Goal: Find contact information: Find contact information

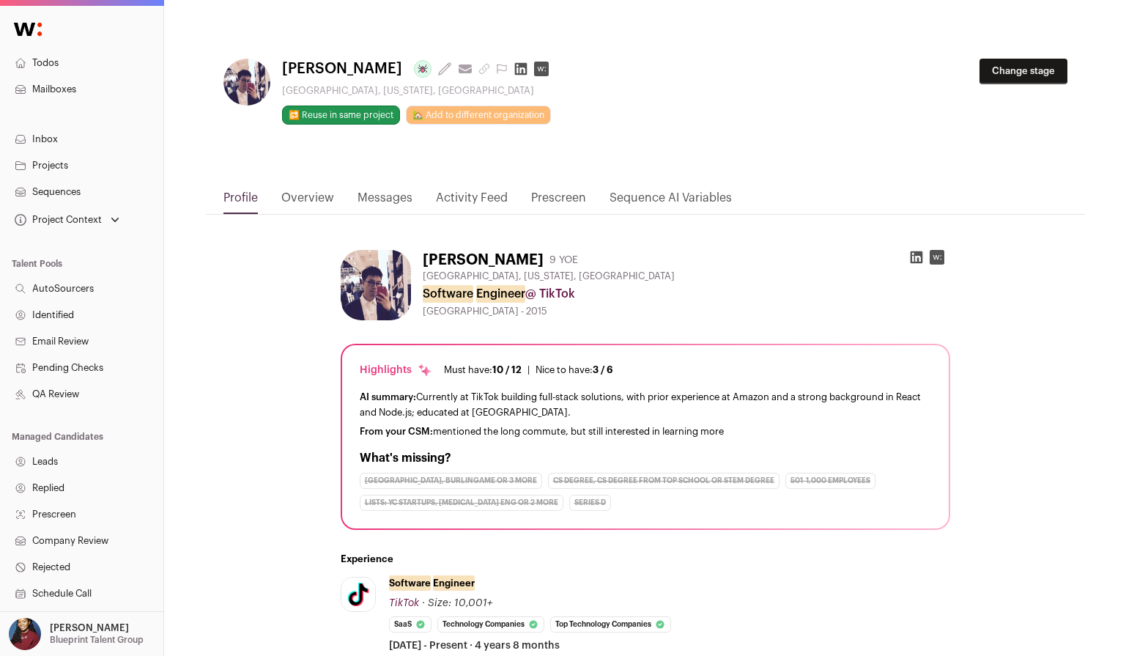
click at [479, 201] on link "Activity Feed" at bounding box center [472, 201] width 72 height 25
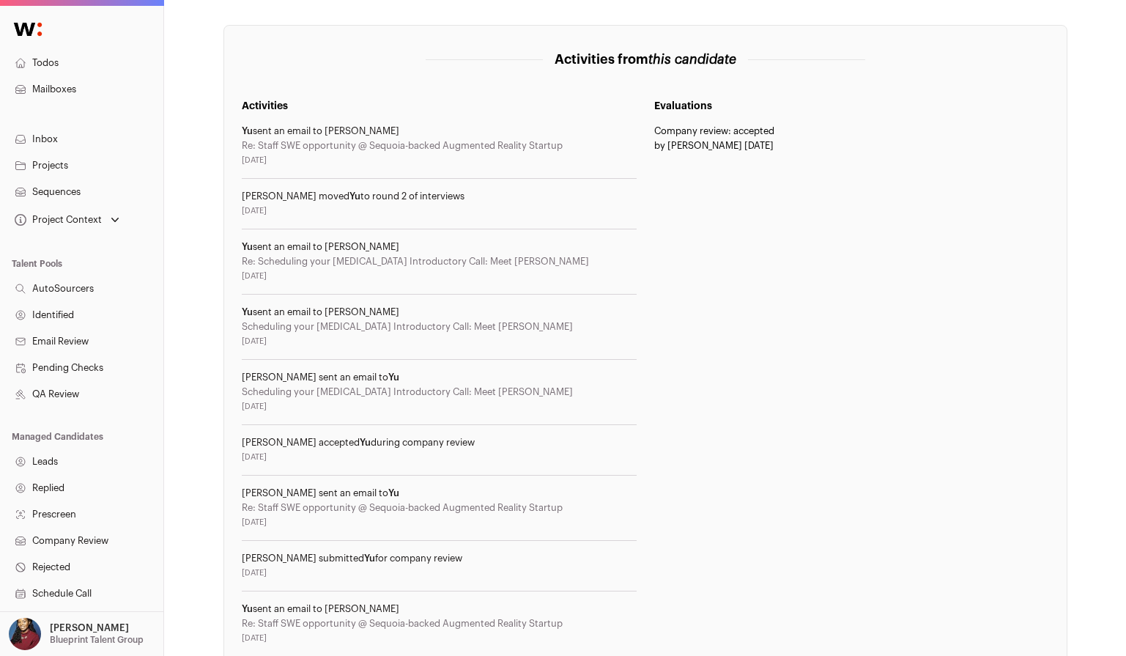
scroll to position [240, 0]
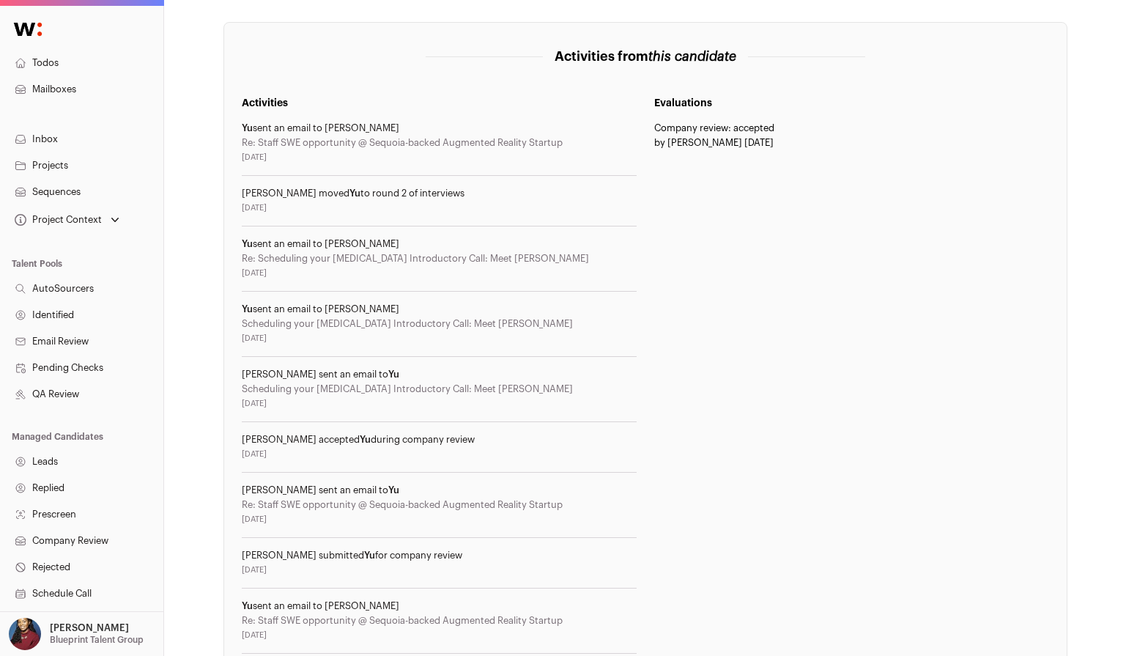
click at [332, 196] on div "Stephen McReynolds moved Yu to round 2 of interviews" at bounding box center [439, 194] width 395 height 12
click at [78, 623] on p "[PERSON_NAME]" at bounding box center [89, 628] width 79 height 12
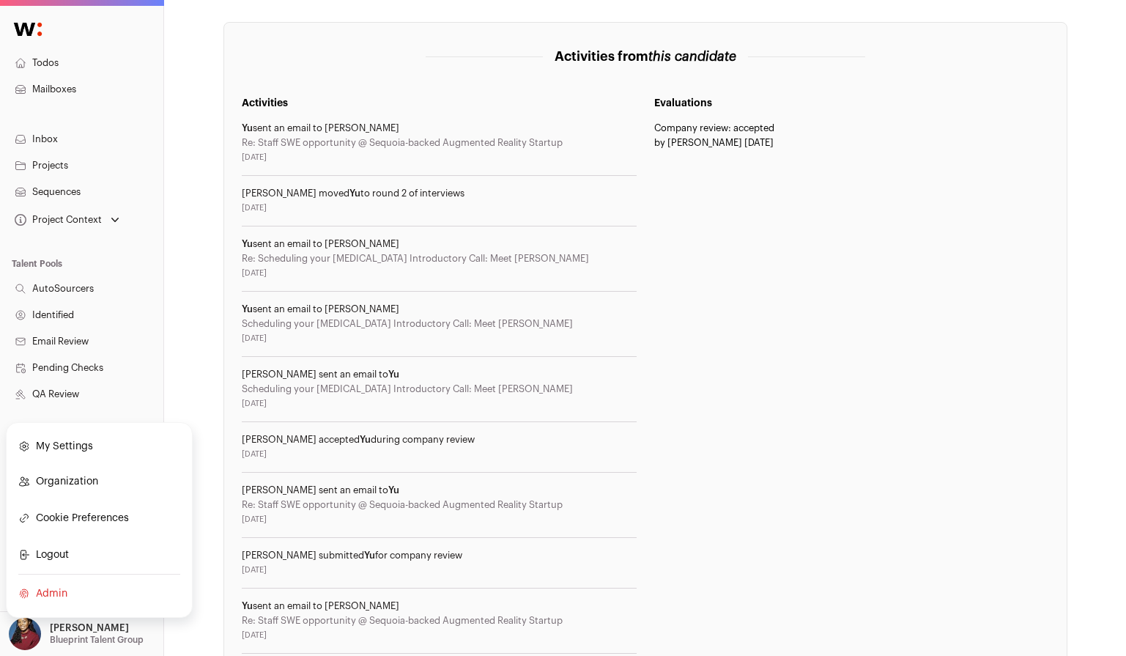
click at [66, 587] on link "Admin" at bounding box center [99, 593] width 162 height 32
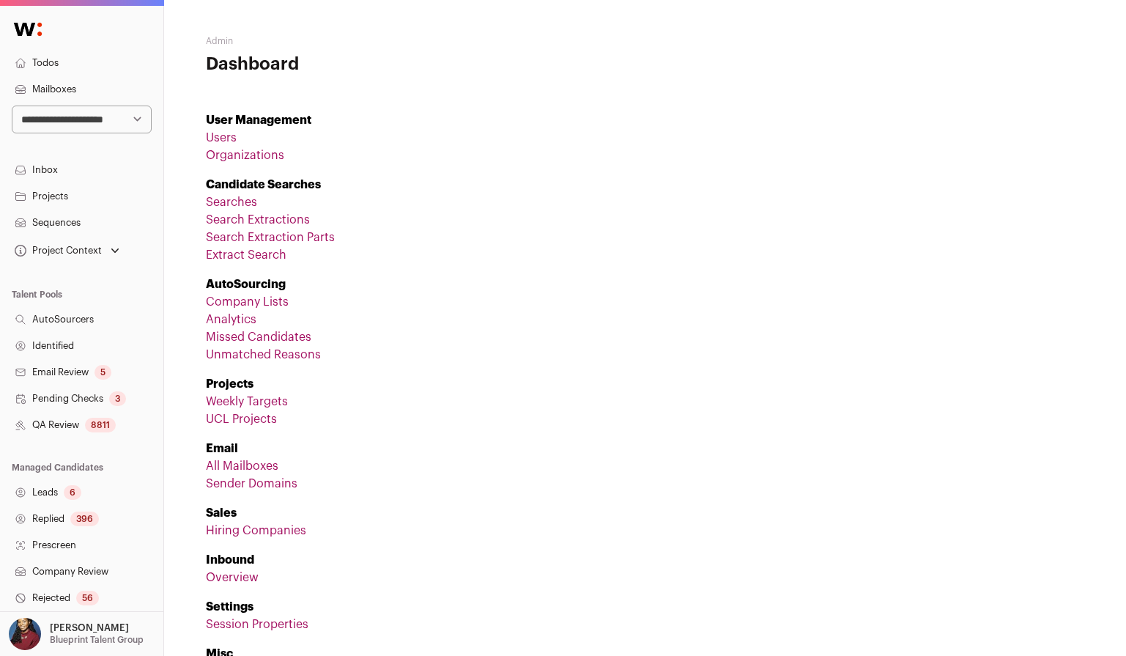
click at [226, 133] on link "Users" at bounding box center [221, 138] width 31 height 12
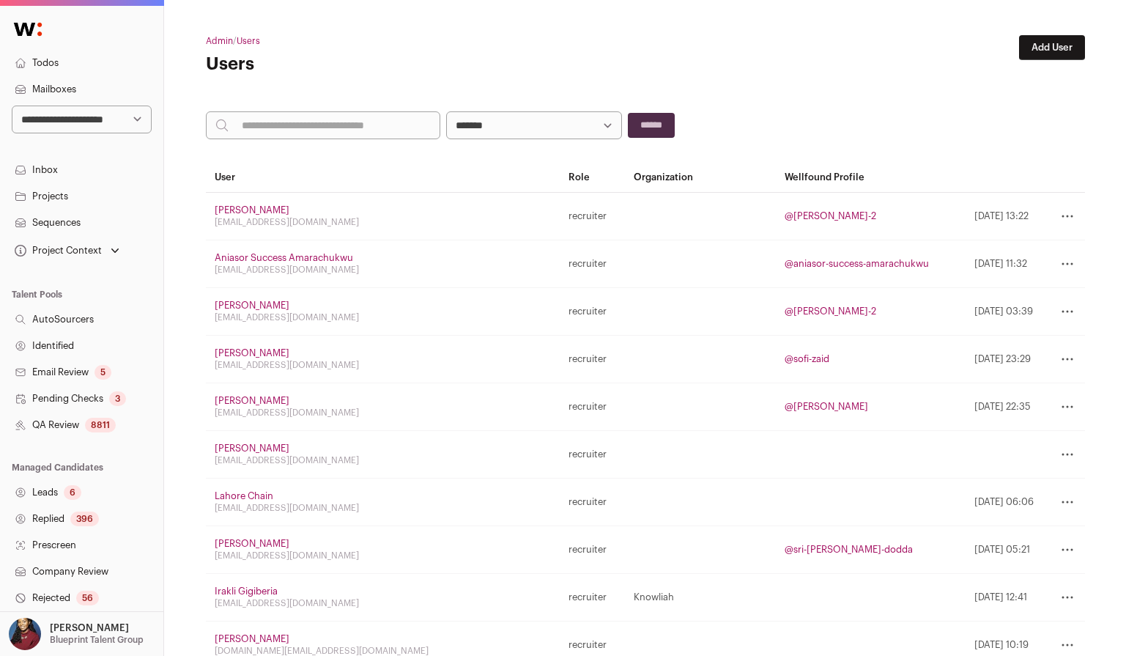
click at [274, 121] on input "search" at bounding box center [323, 125] width 234 height 28
type input "*******"
click at [628, 113] on input "******" at bounding box center [651, 125] width 47 height 25
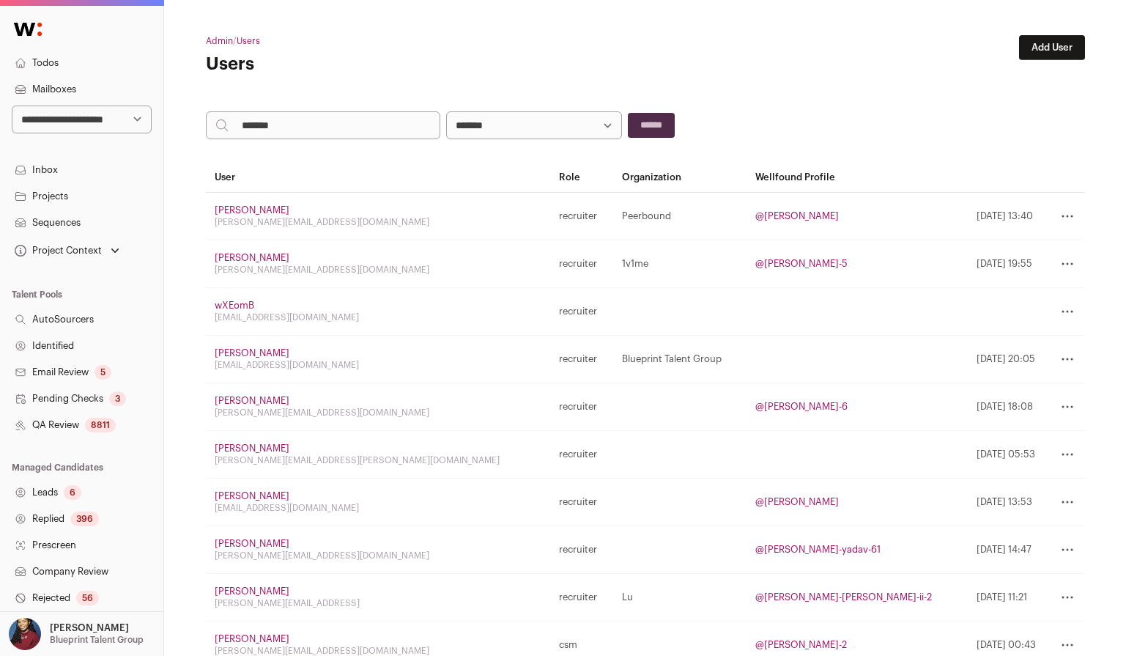
scroll to position [94, 0]
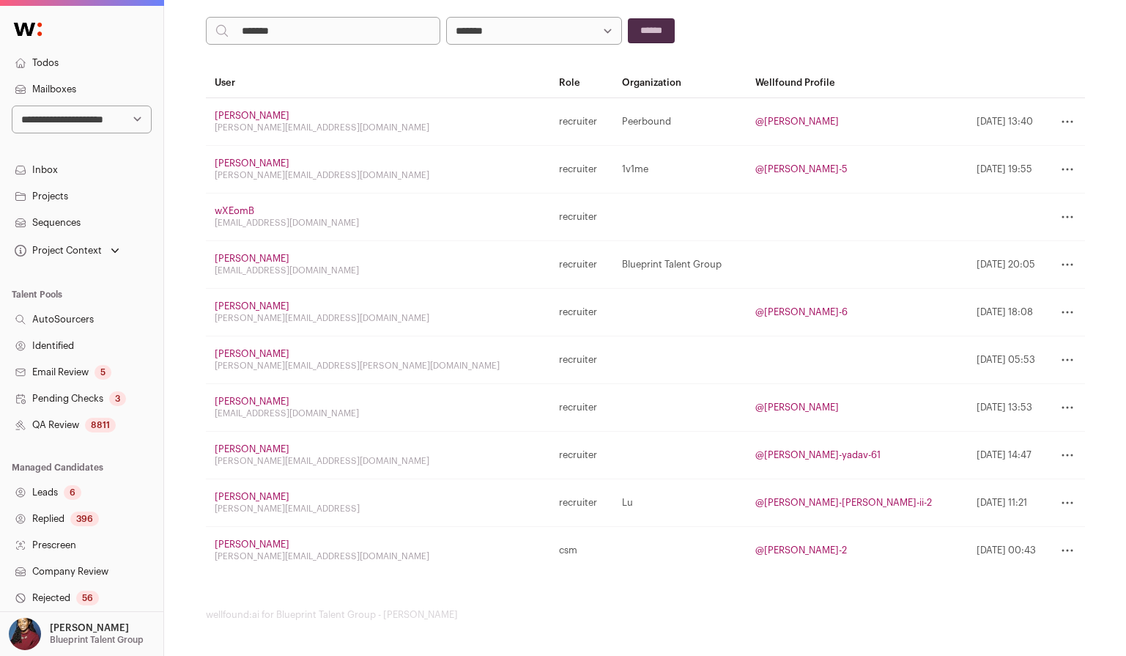
click at [316, 269] on div "scmcreynolds@blueprinttalent.com" at bounding box center [378, 270] width 327 height 12
click at [316, 268] on div "scmcreynolds@blueprinttalent.com" at bounding box center [378, 270] width 327 height 12
copy tr "scmcreynolds@blueprinttalent.com"
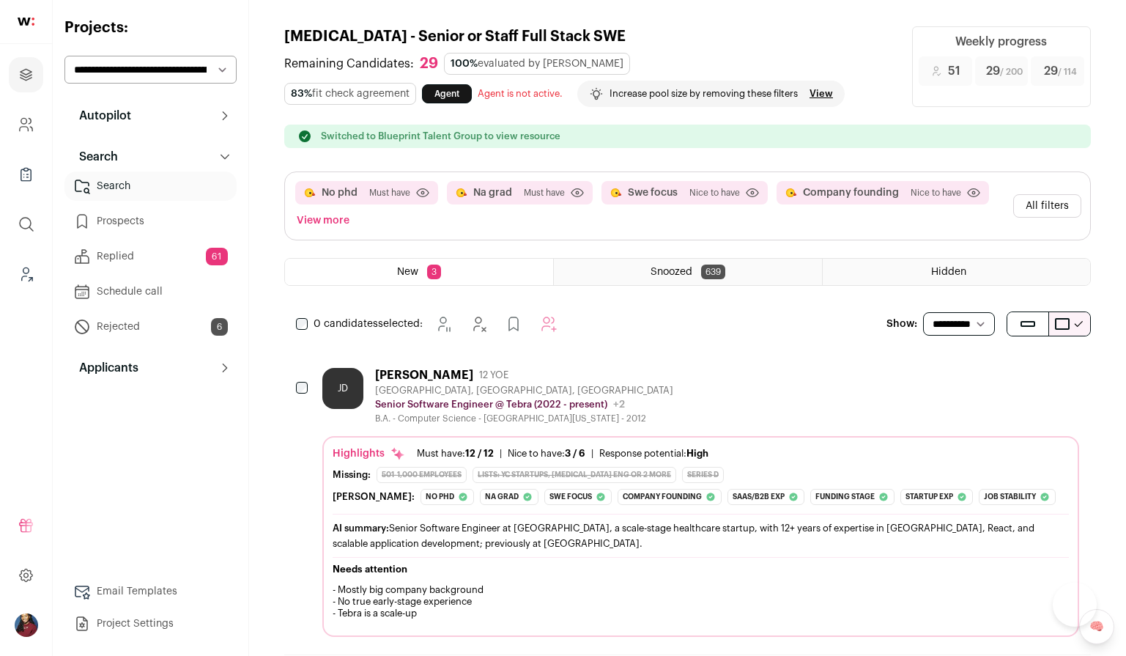
click at [188, 64] on select "**********" at bounding box center [150, 70] width 172 height 28
click at [176, 122] on button "Autopilot" at bounding box center [150, 115] width 172 height 29
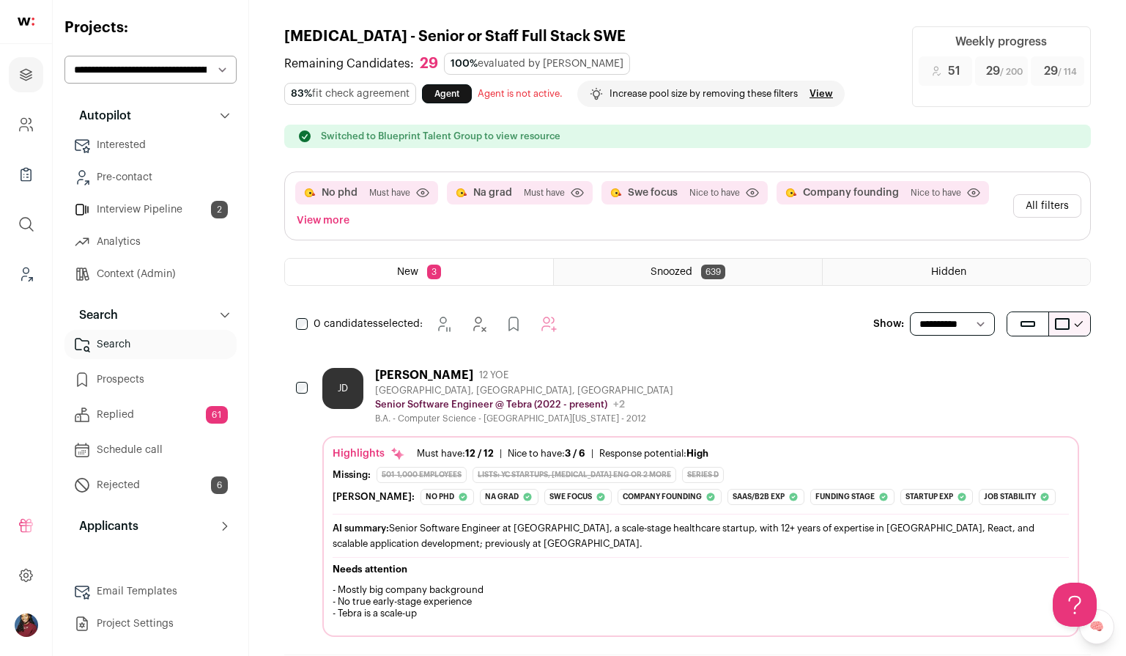
click at [162, 208] on link "Interview Pipeline 2" at bounding box center [150, 209] width 172 height 29
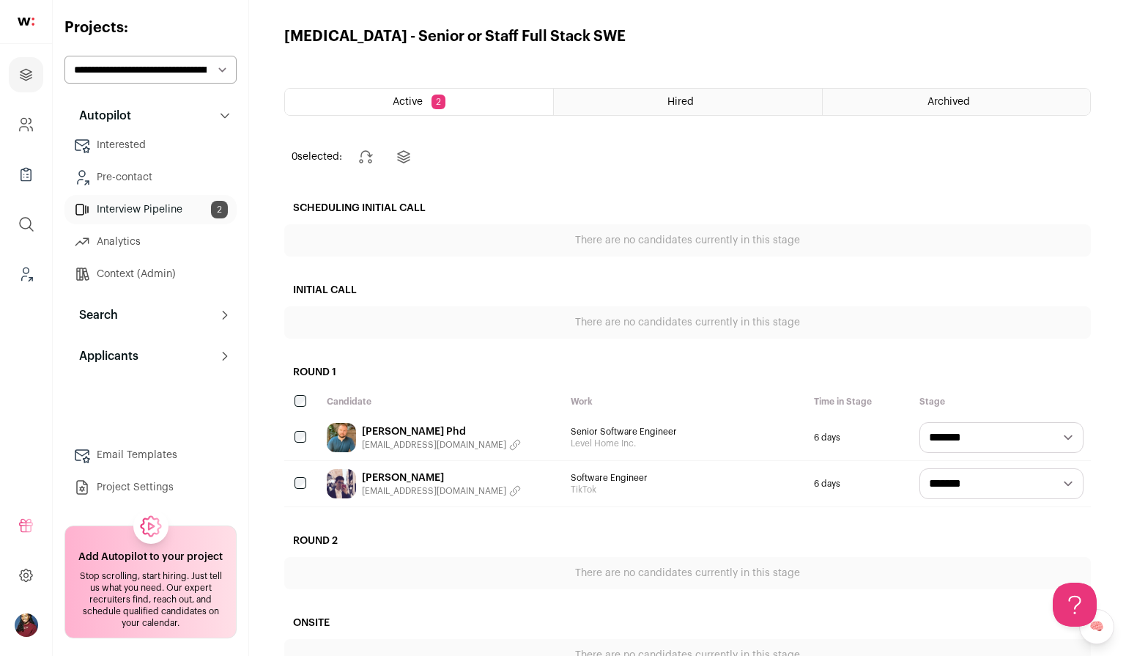
scroll to position [124, 0]
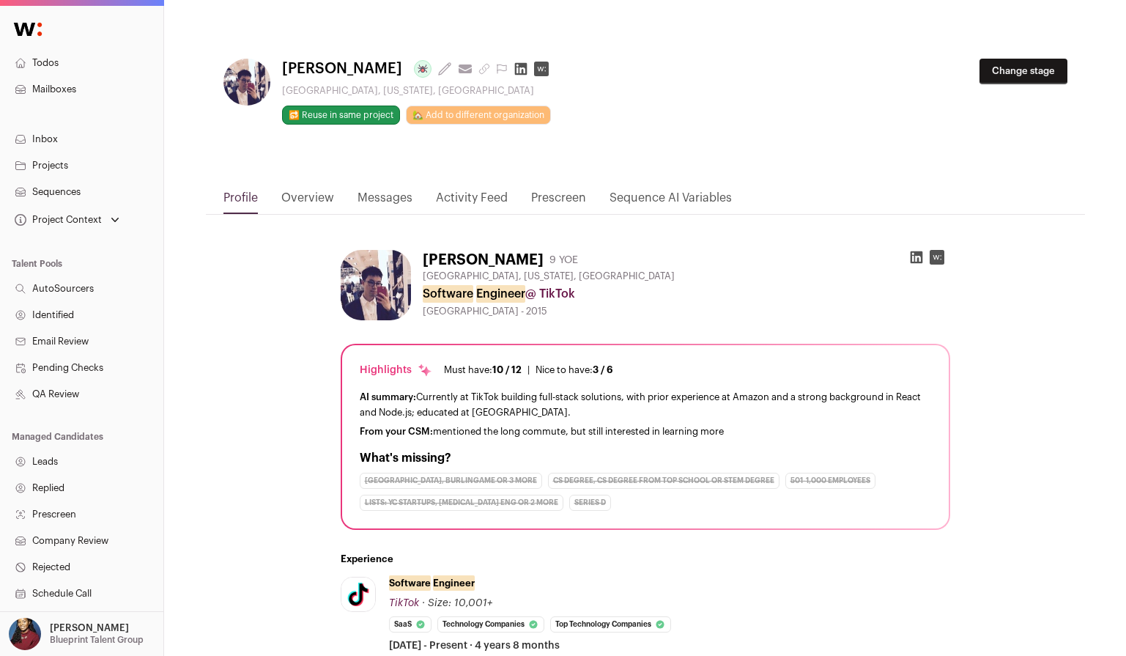
click at [470, 199] on link "Activity Feed" at bounding box center [472, 201] width 72 height 25
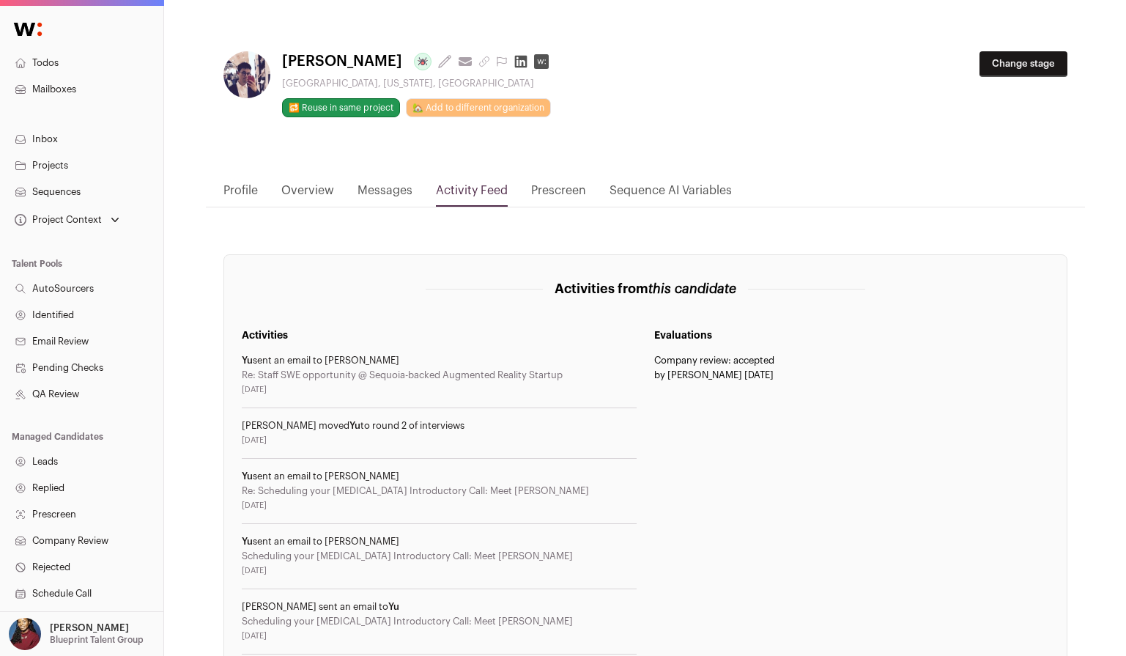
scroll to position [8, 0]
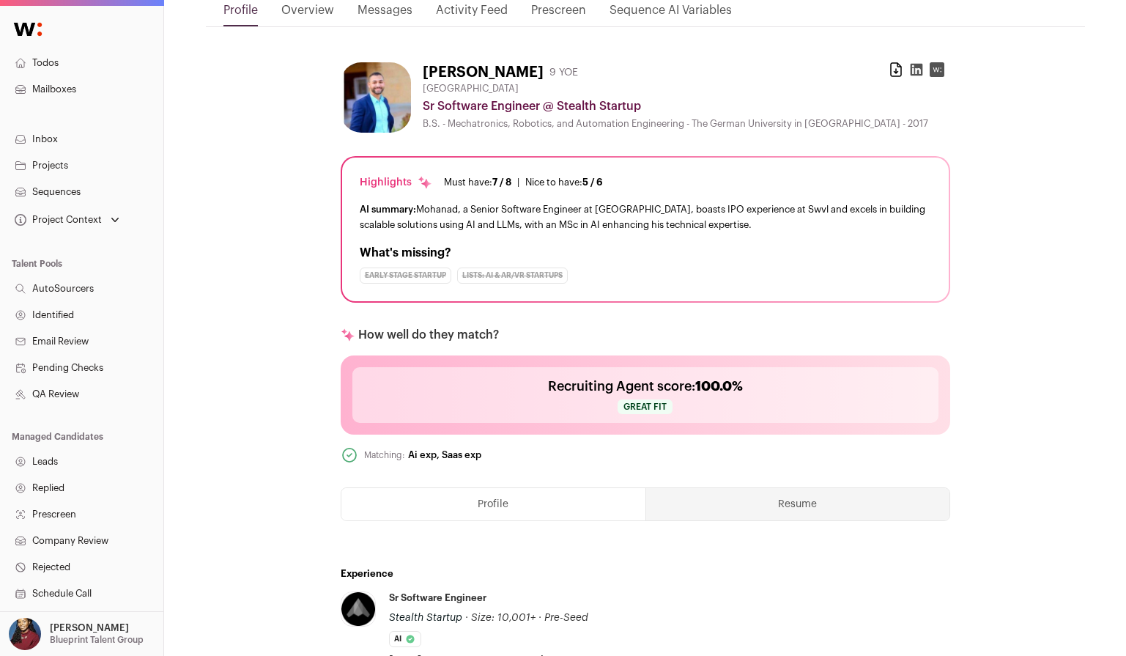
scroll to position [582, 0]
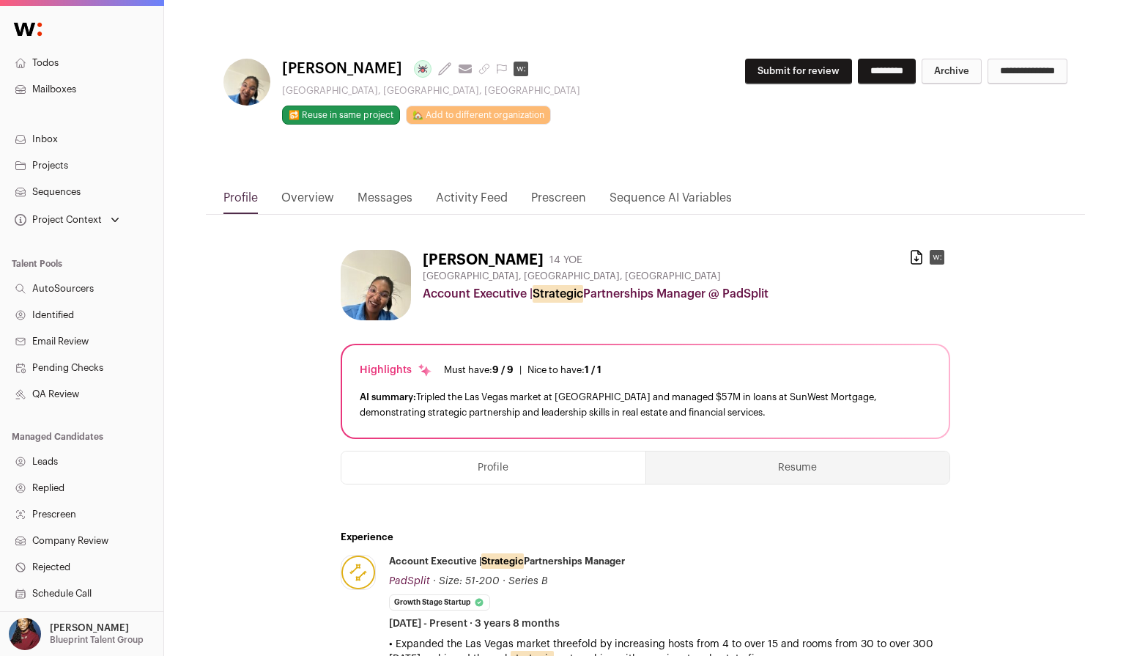
click at [468, 198] on link "Activity Feed" at bounding box center [472, 201] width 72 height 25
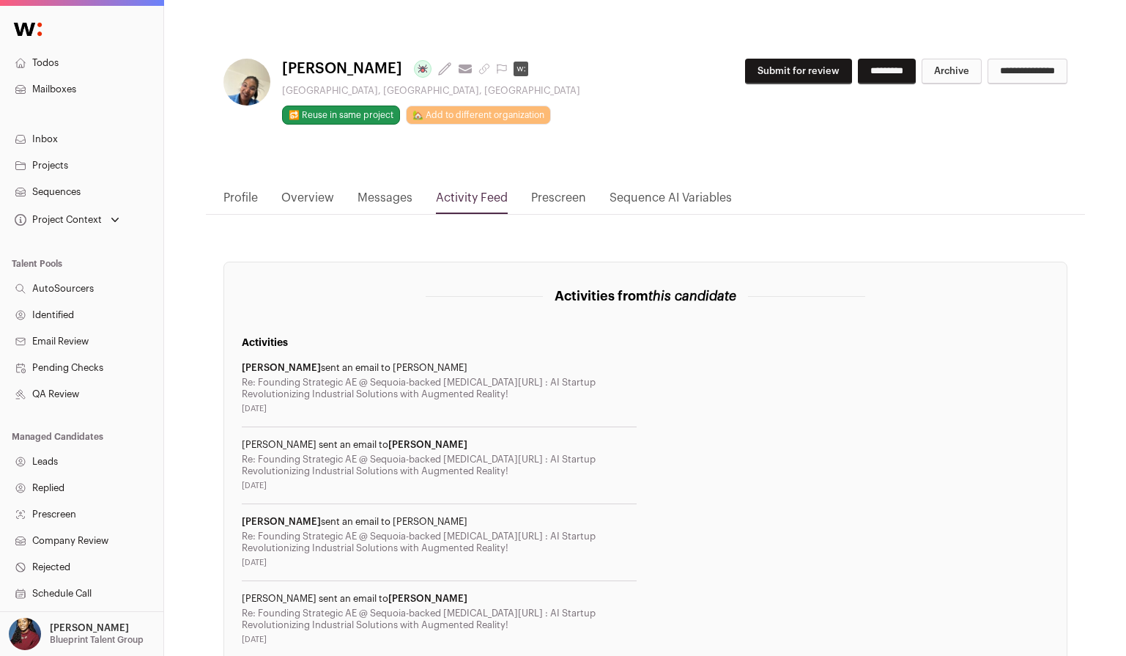
click at [245, 200] on link "Profile" at bounding box center [240, 201] width 34 height 25
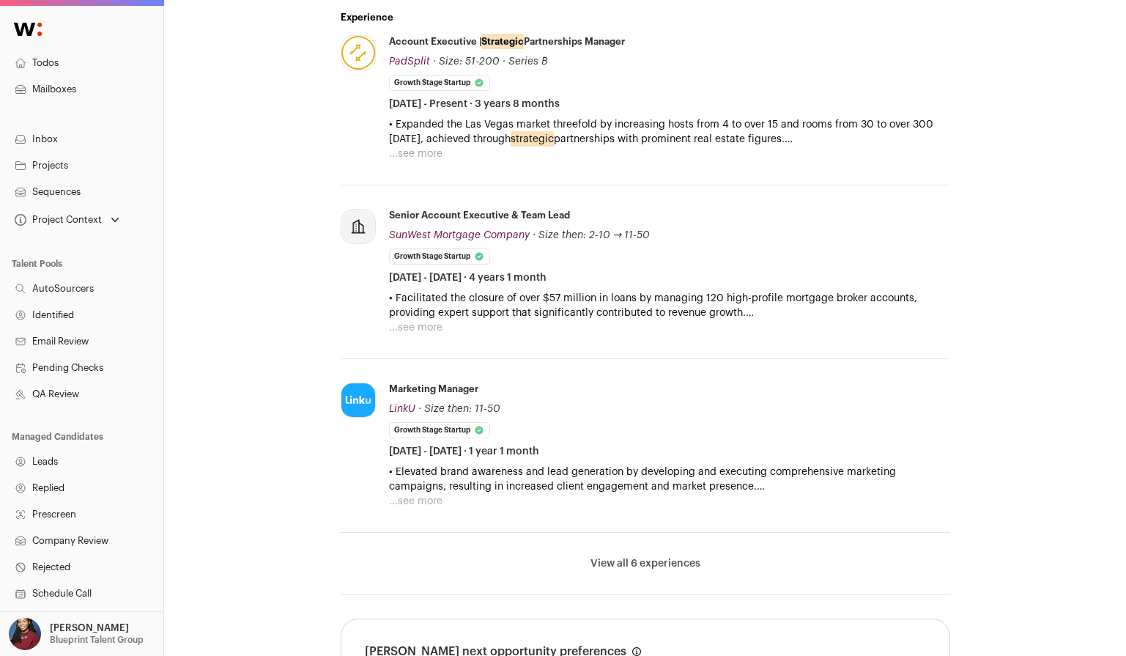
scroll to position [522, 0]
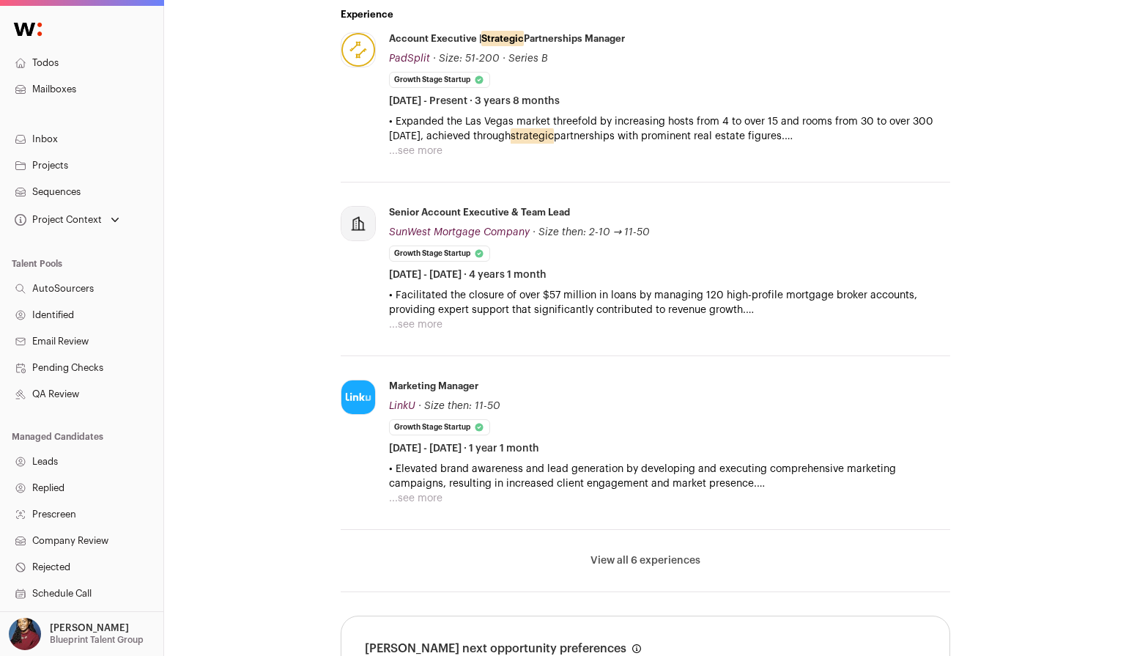
click at [603, 558] on button "View all 6 experiences" at bounding box center [645, 560] width 110 height 15
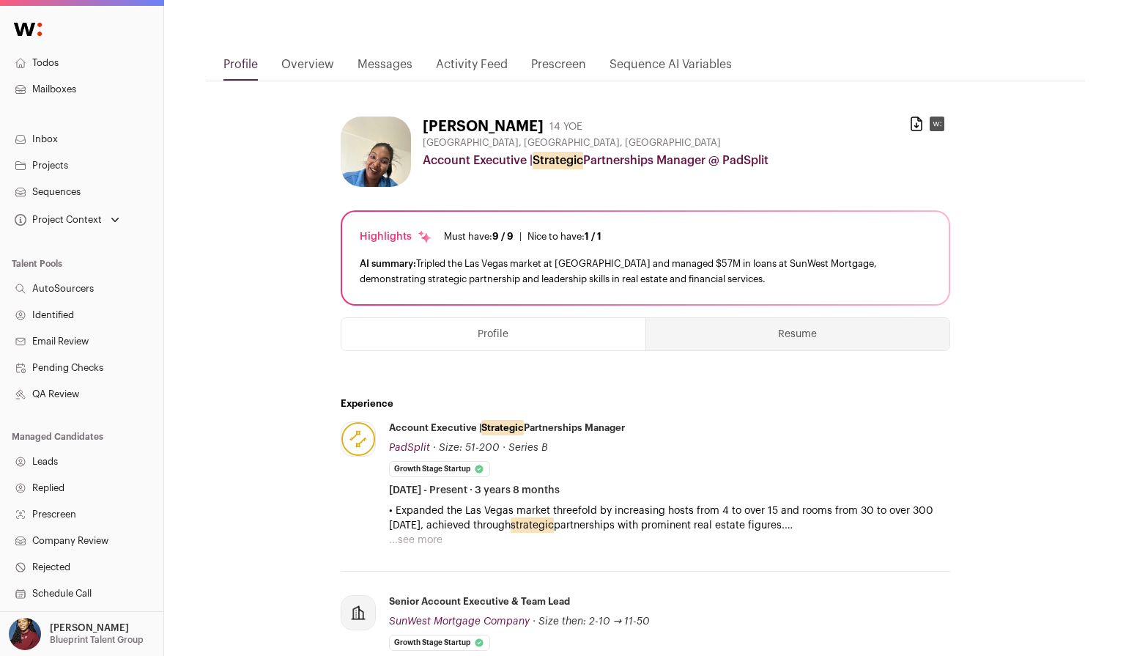
scroll to position [0, 0]
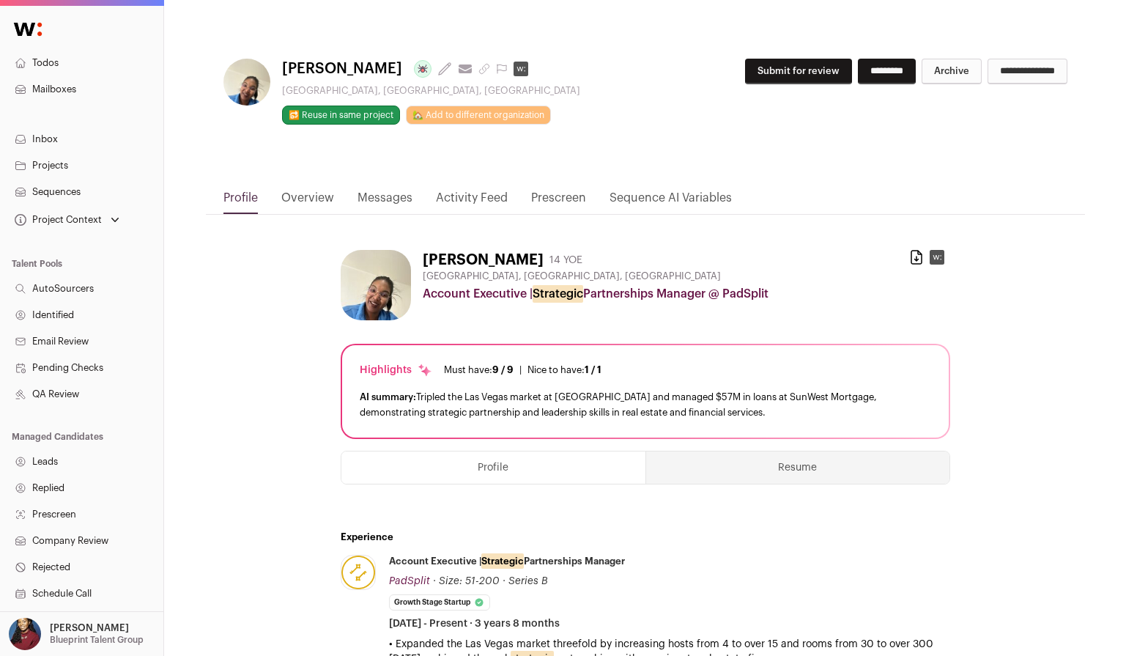
click at [739, 475] on button "Resume" at bounding box center [797, 467] width 303 height 32
